Goal: Task Accomplishment & Management: Use online tool/utility

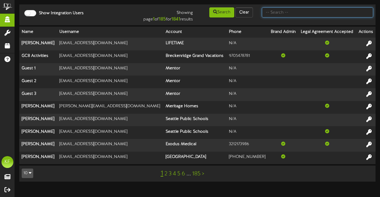
click at [291, 14] on input "text" at bounding box center [317, 12] width 111 height 10
type input "picklr"
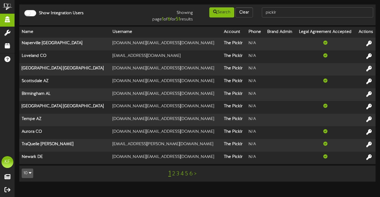
click at [173, 174] on link "2" at bounding box center [173, 174] width 3 height 7
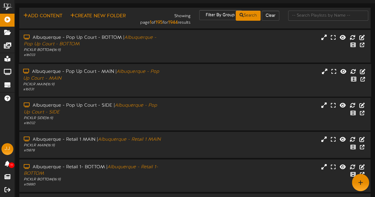
scroll to position [9, 0]
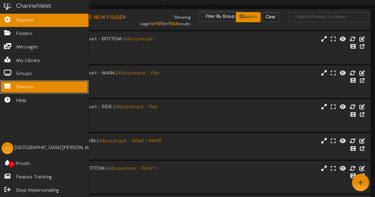
click at [9, 86] on icon at bounding box center [7, 85] width 15 height 4
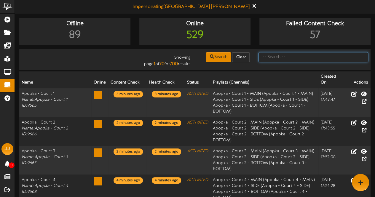
click at [271, 58] on input "text" at bounding box center [314, 57] width 110 height 10
type input "huntsville"
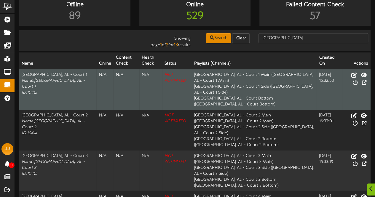
scroll to position [20, 0]
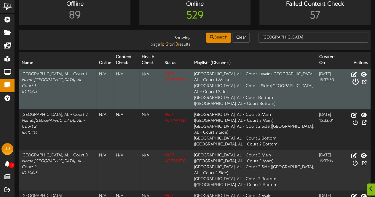
click at [359, 79] on icon at bounding box center [355, 82] width 7 height 7
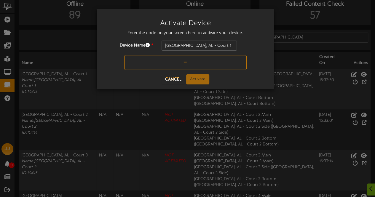
click at [213, 59] on input "text" at bounding box center [185, 62] width 123 height 15
type input "G3UQAQ"
click at [196, 76] on button "Activate" at bounding box center [197, 79] width 23 height 10
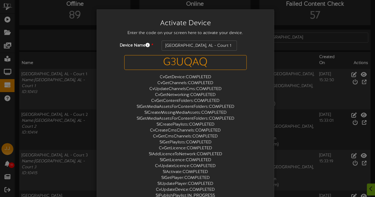
scroll to position [0, 0]
